Goal: Check status

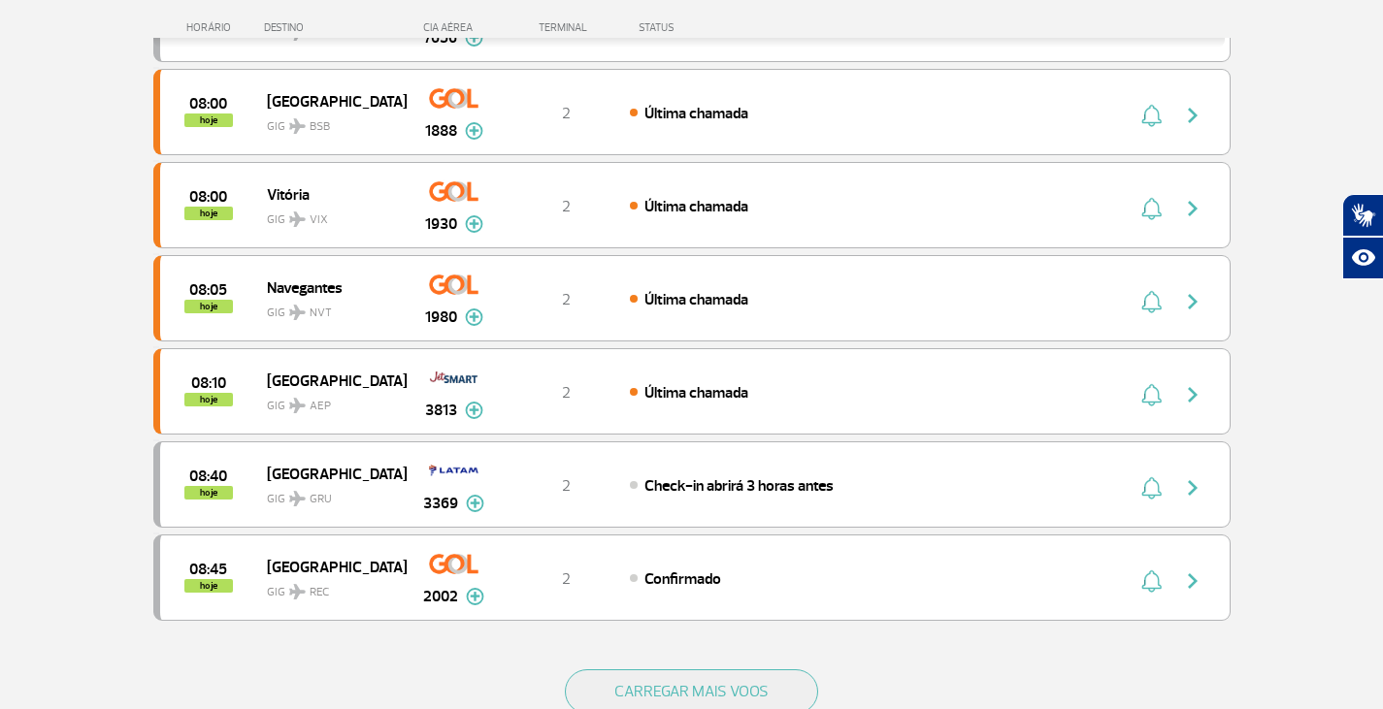
scroll to position [1650, 0]
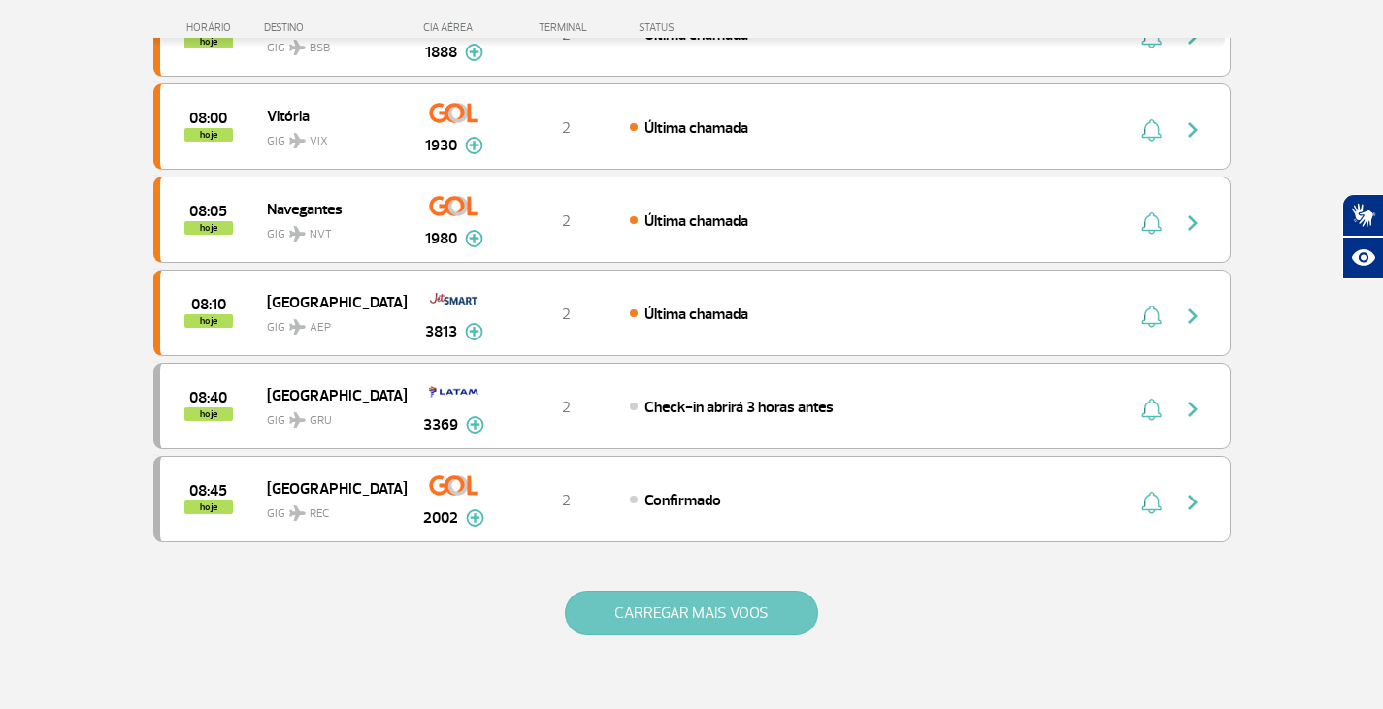
click at [716, 620] on button "CARREGAR MAIS VOOS" at bounding box center [691, 613] width 253 height 45
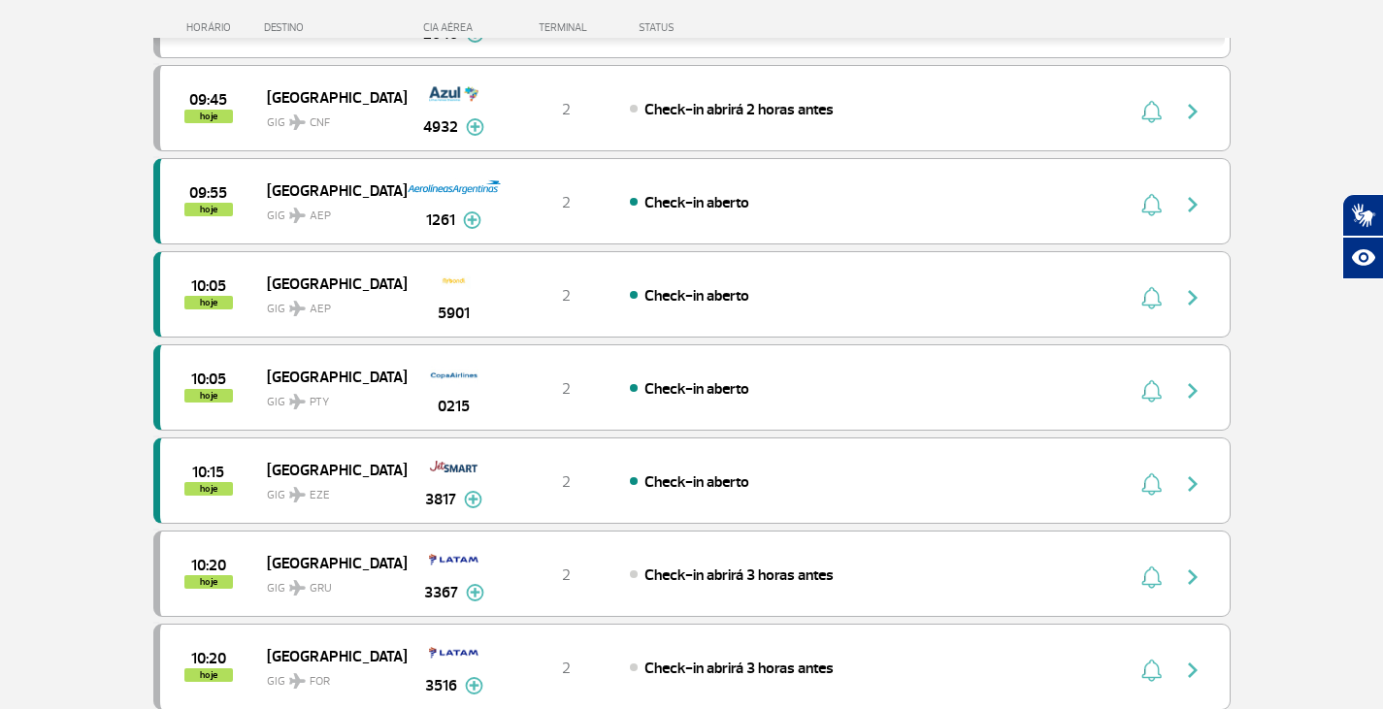
scroll to position [2815, 0]
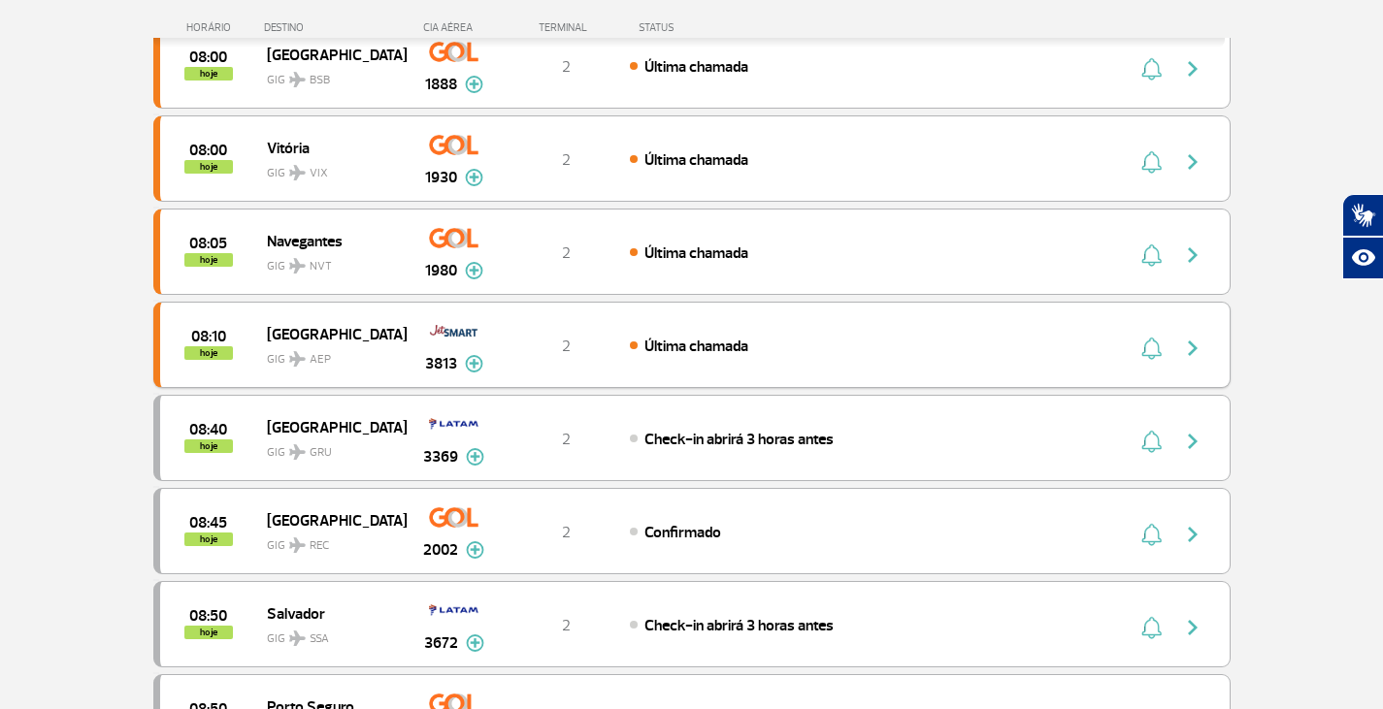
scroll to position [1553, 0]
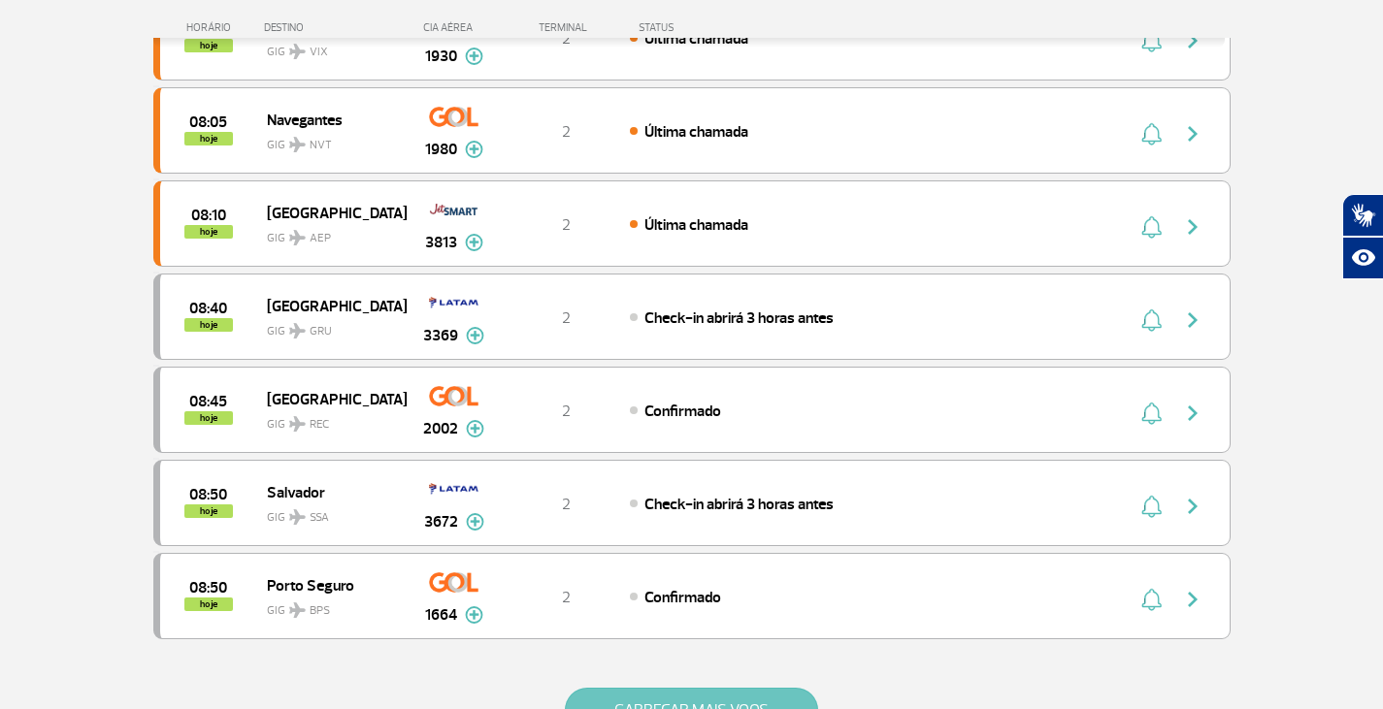
click at [716, 692] on button "CARREGAR MAIS VOOS" at bounding box center [691, 710] width 253 height 45
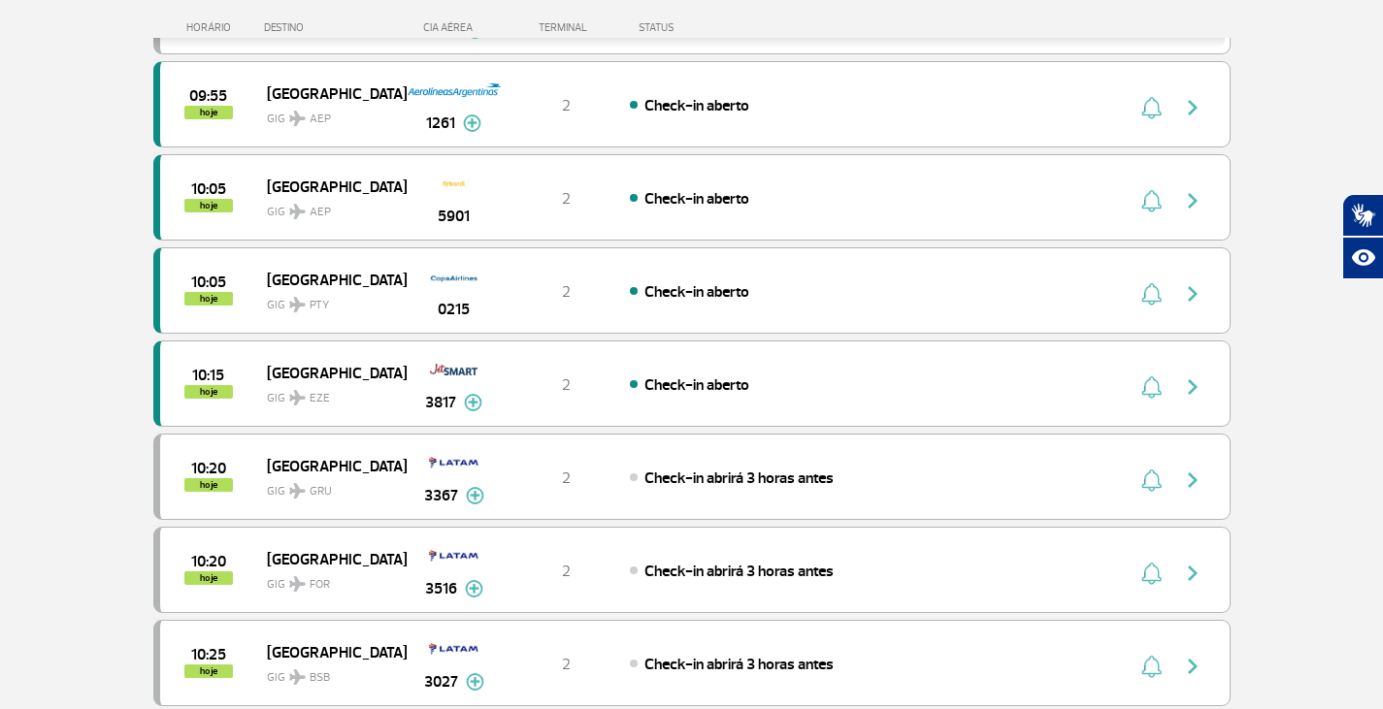
scroll to position [2718, 0]
